Goal: Task Accomplishment & Management: Manage account settings

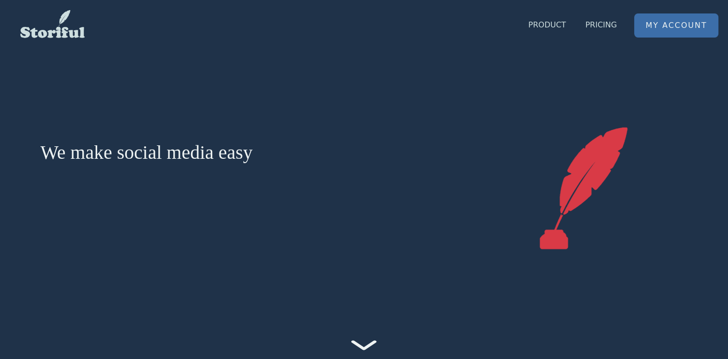
click at [663, 30] on link "My Account" at bounding box center [676, 25] width 83 height 23
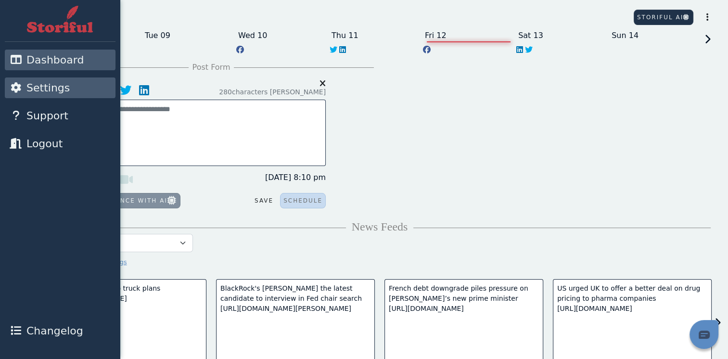
click at [15, 88] on icon at bounding box center [16, 87] width 12 height 11
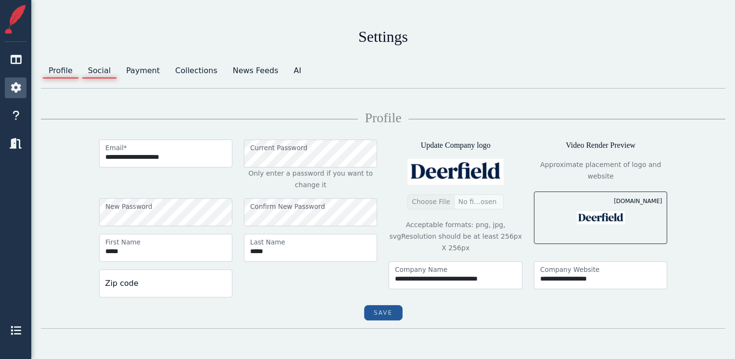
click at [99, 74] on link "Social" at bounding box center [99, 70] width 38 height 19
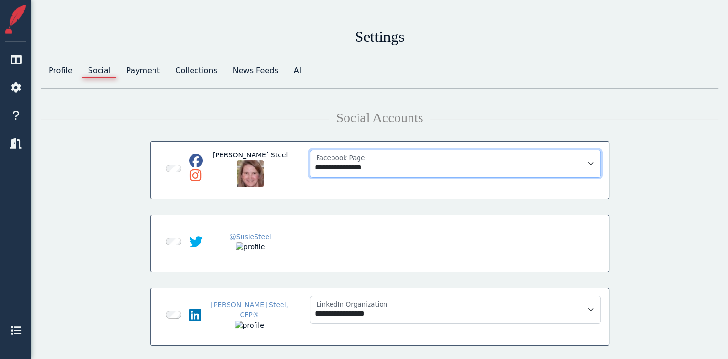
click at [591, 163] on select "**********" at bounding box center [456, 164] width 292 height 28
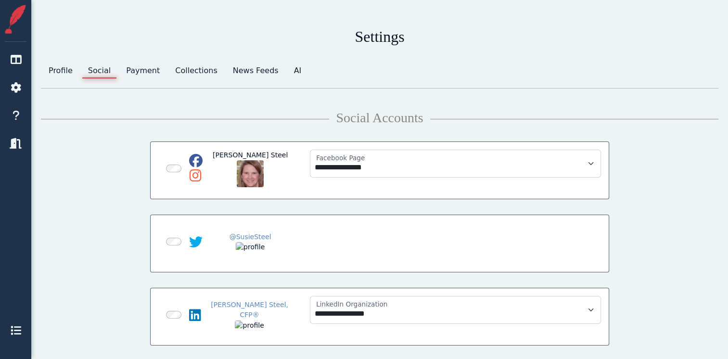
click at [666, 172] on div "**********" at bounding box center [379, 280] width 689 height 292
click at [57, 68] on link "Profile" at bounding box center [60, 70] width 39 height 19
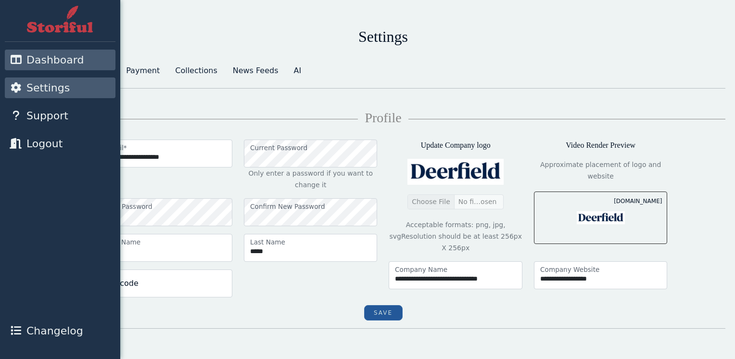
click at [14, 62] on icon at bounding box center [16, 59] width 12 height 11
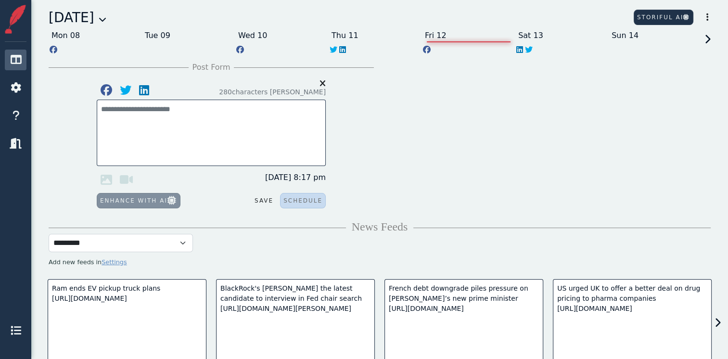
click at [106, 24] on div "[DATE]" at bounding box center [78, 18] width 58 height 20
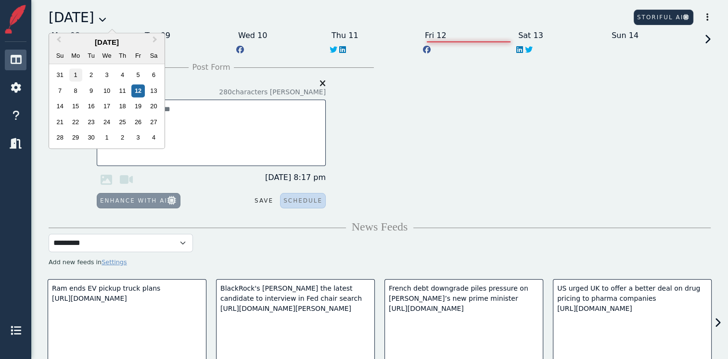
click at [77, 75] on div "1" at bounding box center [75, 75] width 13 height 13
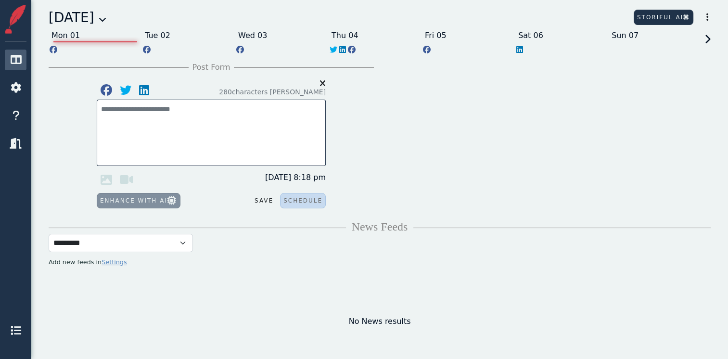
click at [106, 22] on div "September 1, 2025" at bounding box center [78, 18] width 58 height 20
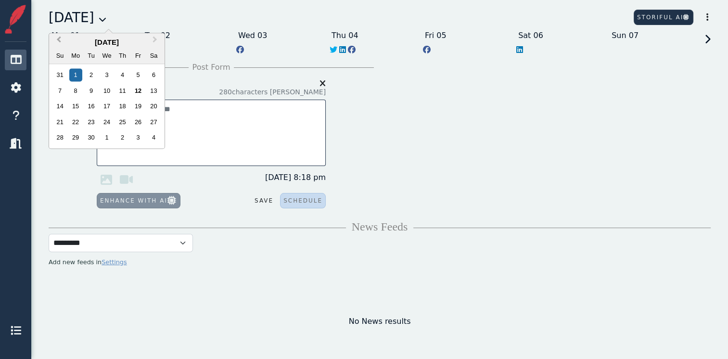
click at [59, 39] on span "Previous Month" at bounding box center [59, 41] width 0 height 14
click at [140, 74] on div "1" at bounding box center [137, 75] width 13 height 13
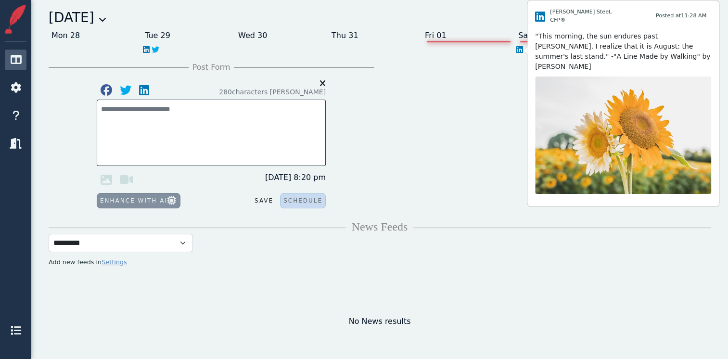
click at [516, 49] on icon at bounding box center [519, 50] width 7 height 8
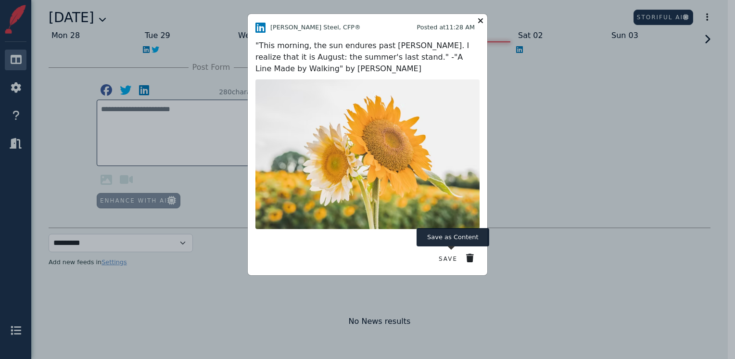
click at [446, 258] on button "Save" at bounding box center [448, 259] width 25 height 14
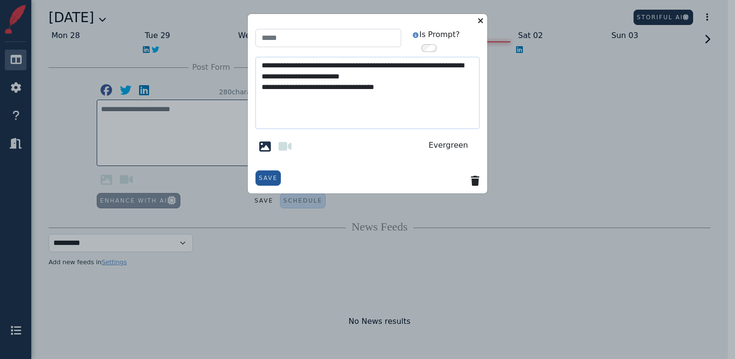
click at [481, 21] on icon at bounding box center [481, 20] width 12 height 13
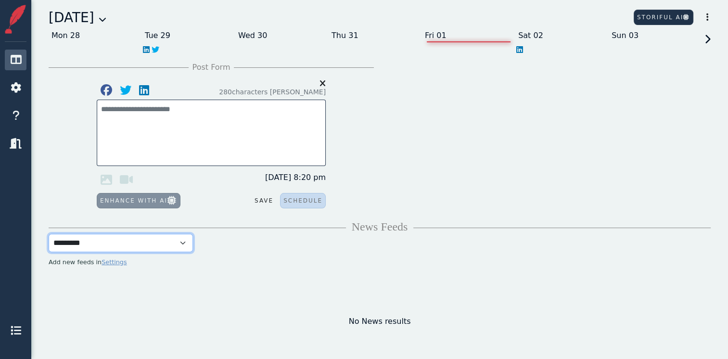
click at [183, 245] on select "**********" at bounding box center [121, 243] width 144 height 18
click at [527, 37] on div "Sat 02" at bounding box center [561, 35] width 93 height 15
click at [525, 36] on div "Sat 02" at bounding box center [561, 35] width 93 height 15
